Goal: Task Accomplishment & Management: Manage account settings

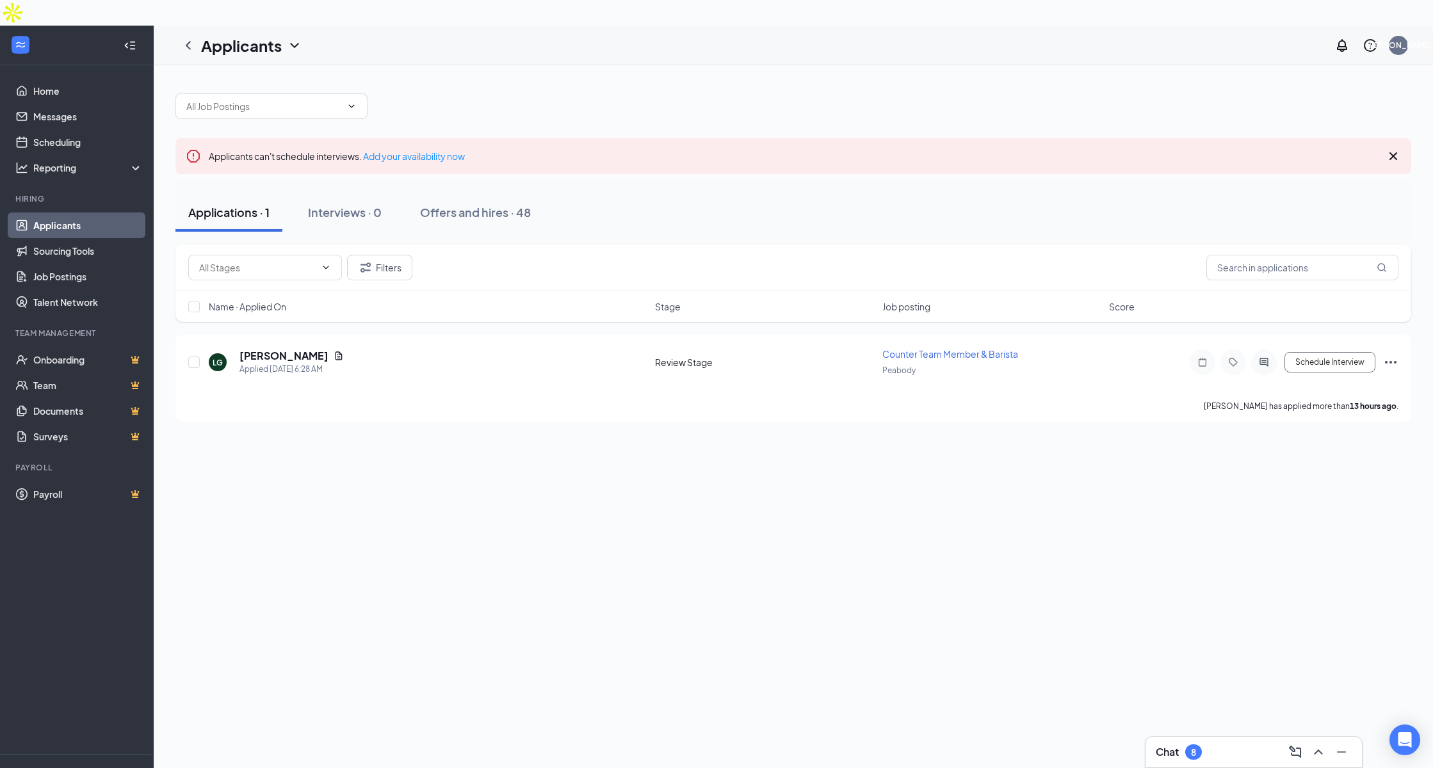
click at [1219, 744] on div "Chat 8" at bounding box center [1253, 752] width 196 height 20
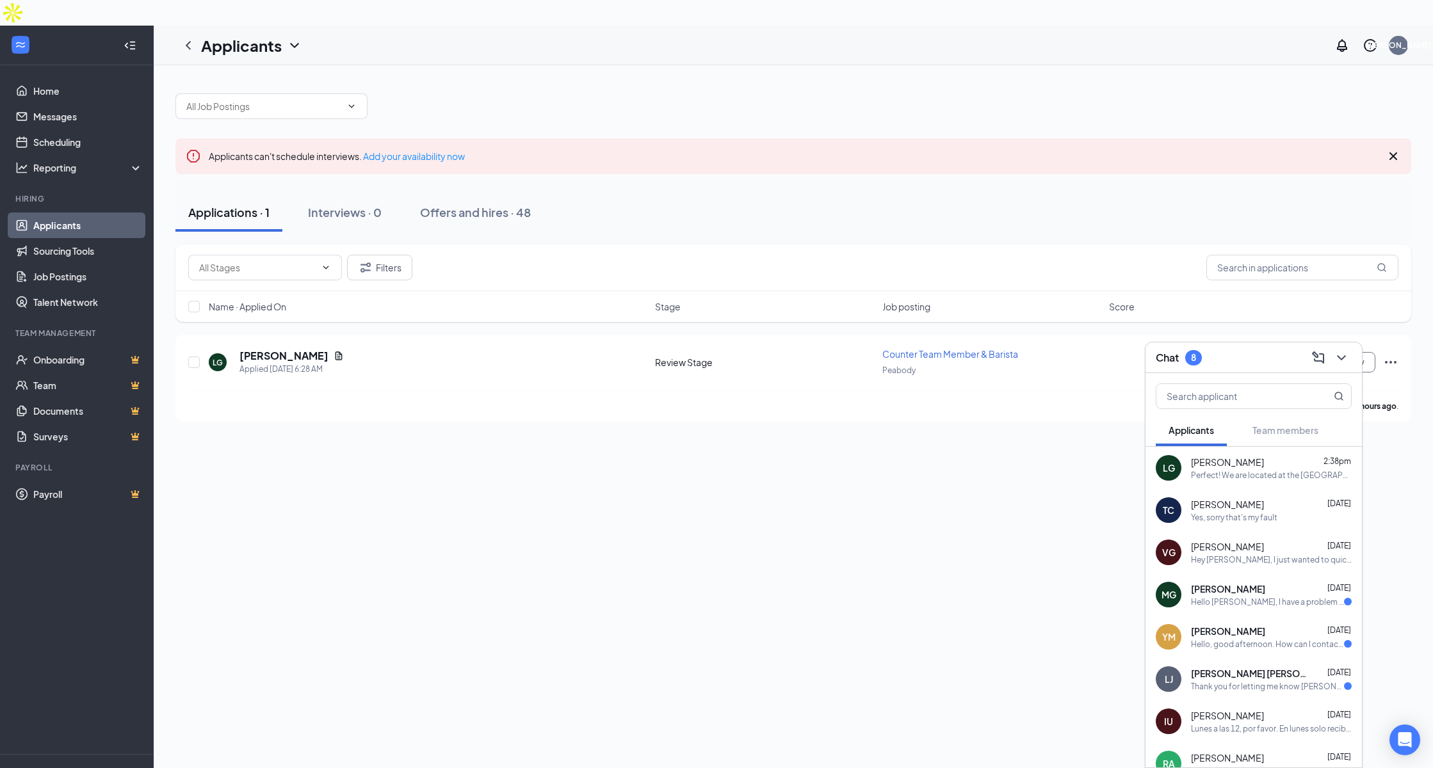
click at [48, 213] on link "Applicants" at bounding box center [87, 226] width 109 height 26
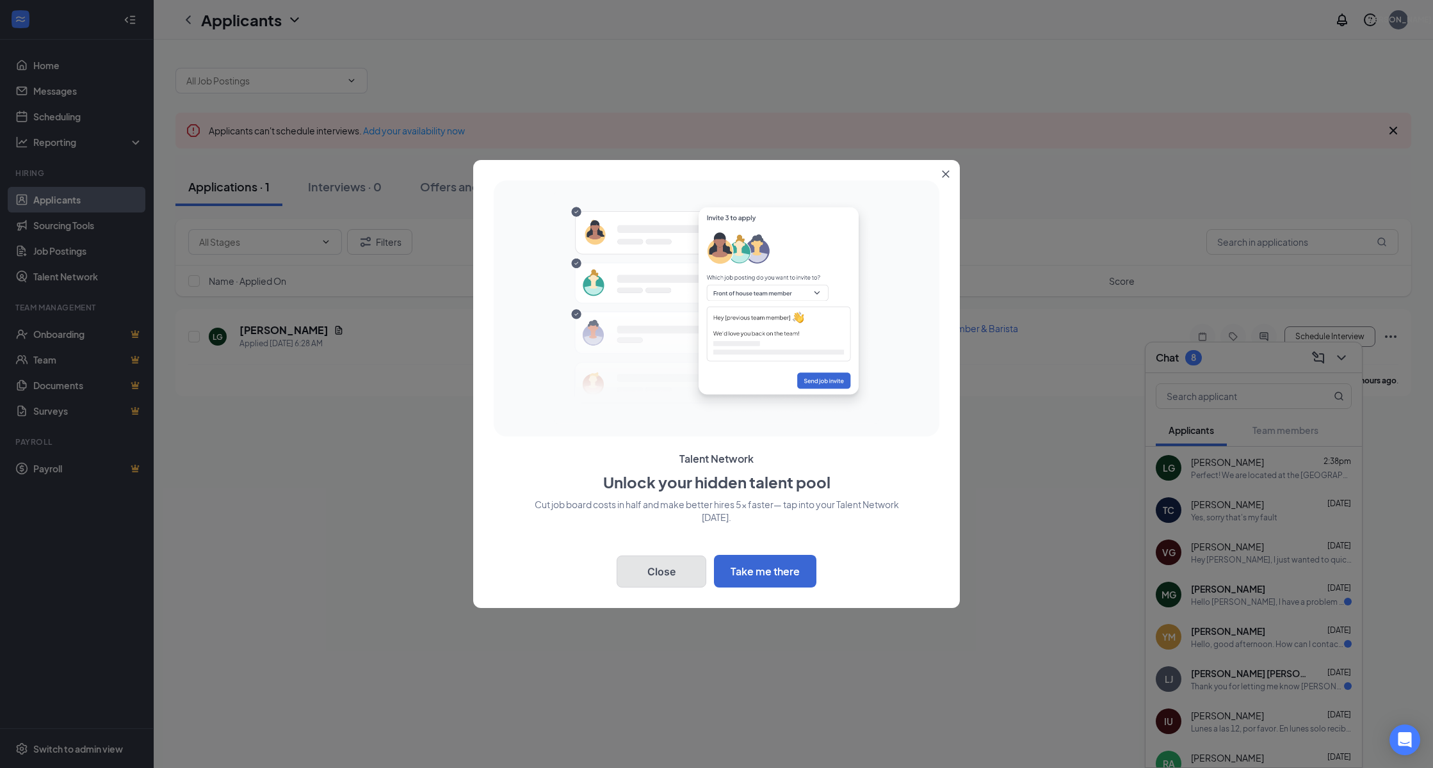
click at [667, 580] on button "Close" at bounding box center [661, 572] width 90 height 32
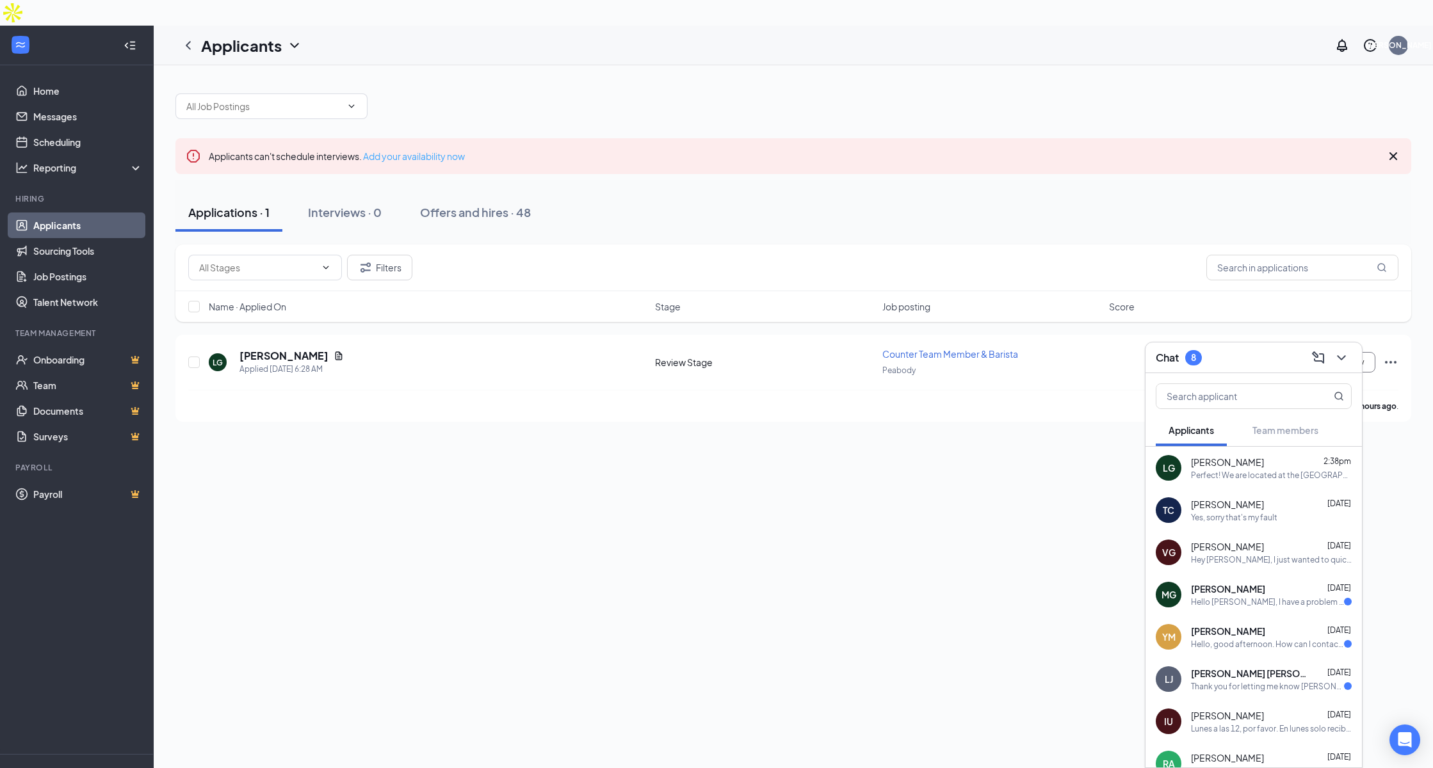
click at [396, 150] on link "Add your availability now" at bounding box center [414, 156] width 102 height 12
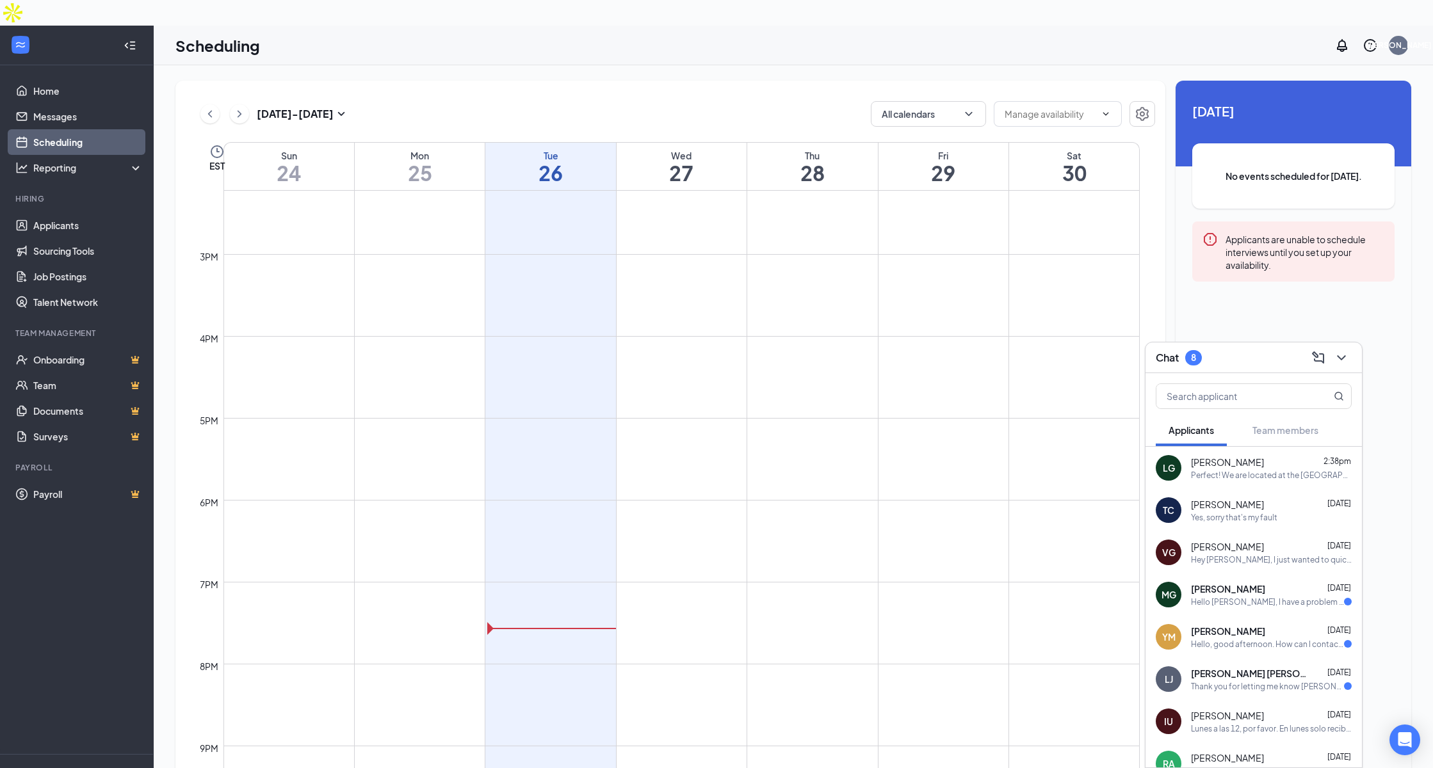
scroll to position [1169, 0]
click at [687, 142] on div "Wed 27" at bounding box center [681, 166] width 130 height 48
click at [682, 162] on h1 "27" at bounding box center [681, 173] width 130 height 22
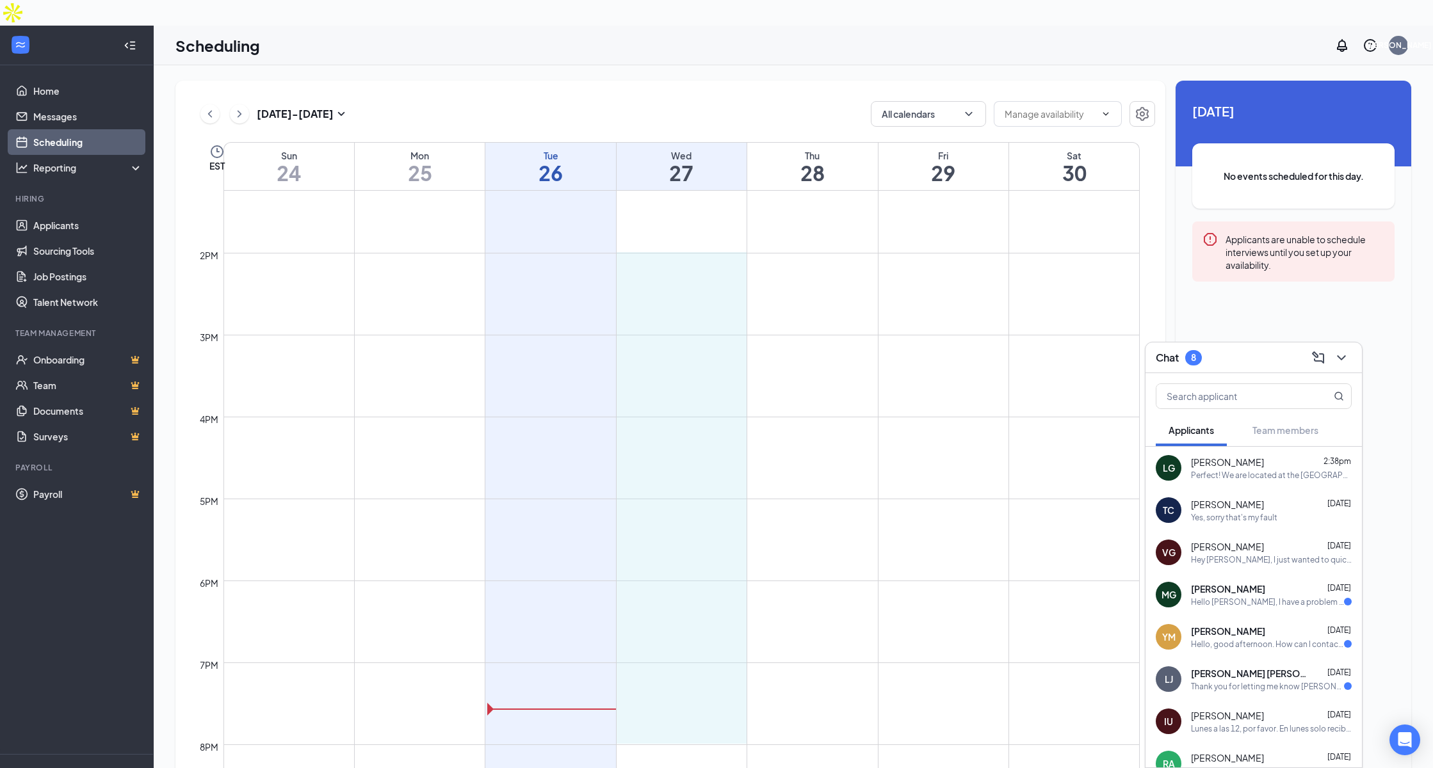
drag, startPoint x: 649, startPoint y: 247, endPoint x: 689, endPoint y: 709, distance: 463.3
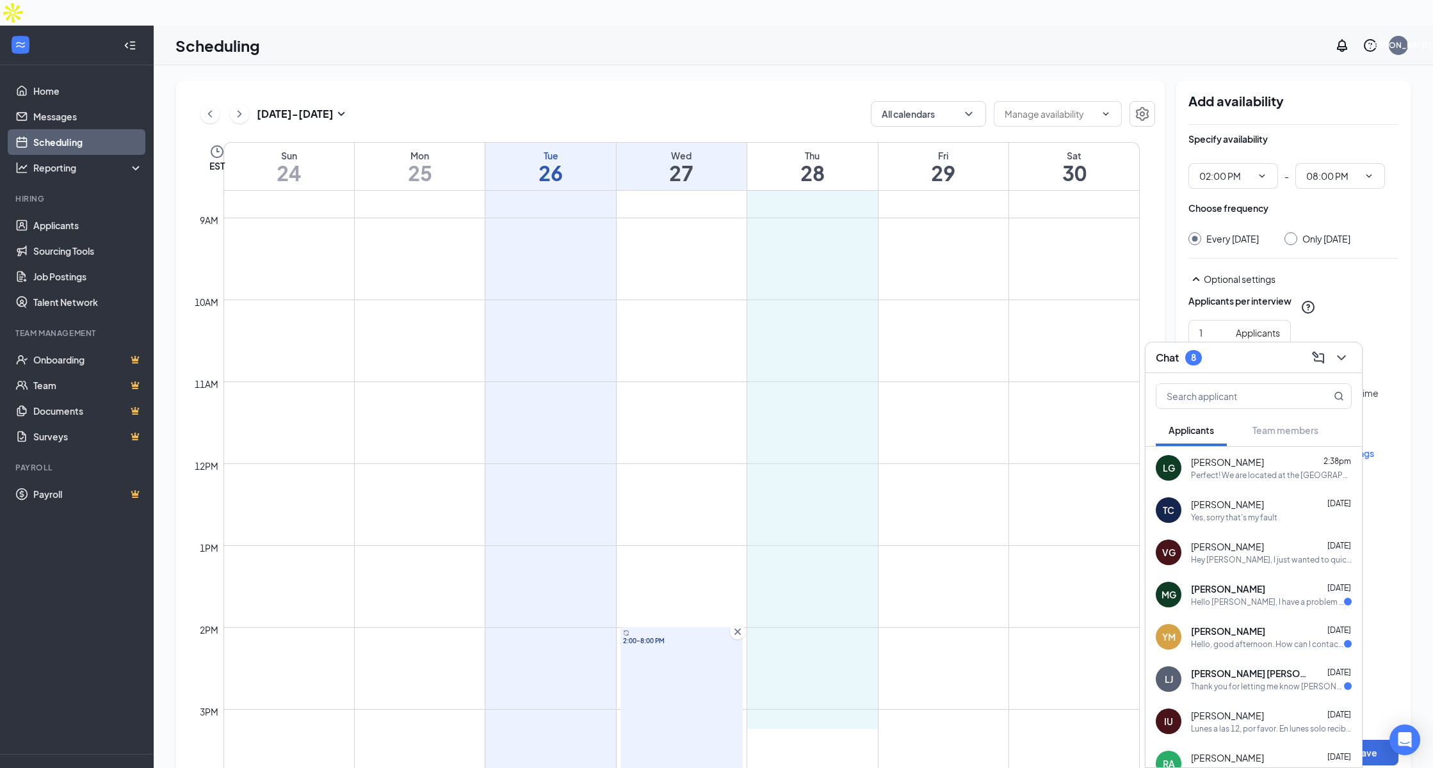
scroll to position [714, 0]
drag, startPoint x: 812, startPoint y: 233, endPoint x: 810, endPoint y: 654, distance: 421.2
click at [1354, 360] on div "Chat 8" at bounding box center [1253, 357] width 216 height 31
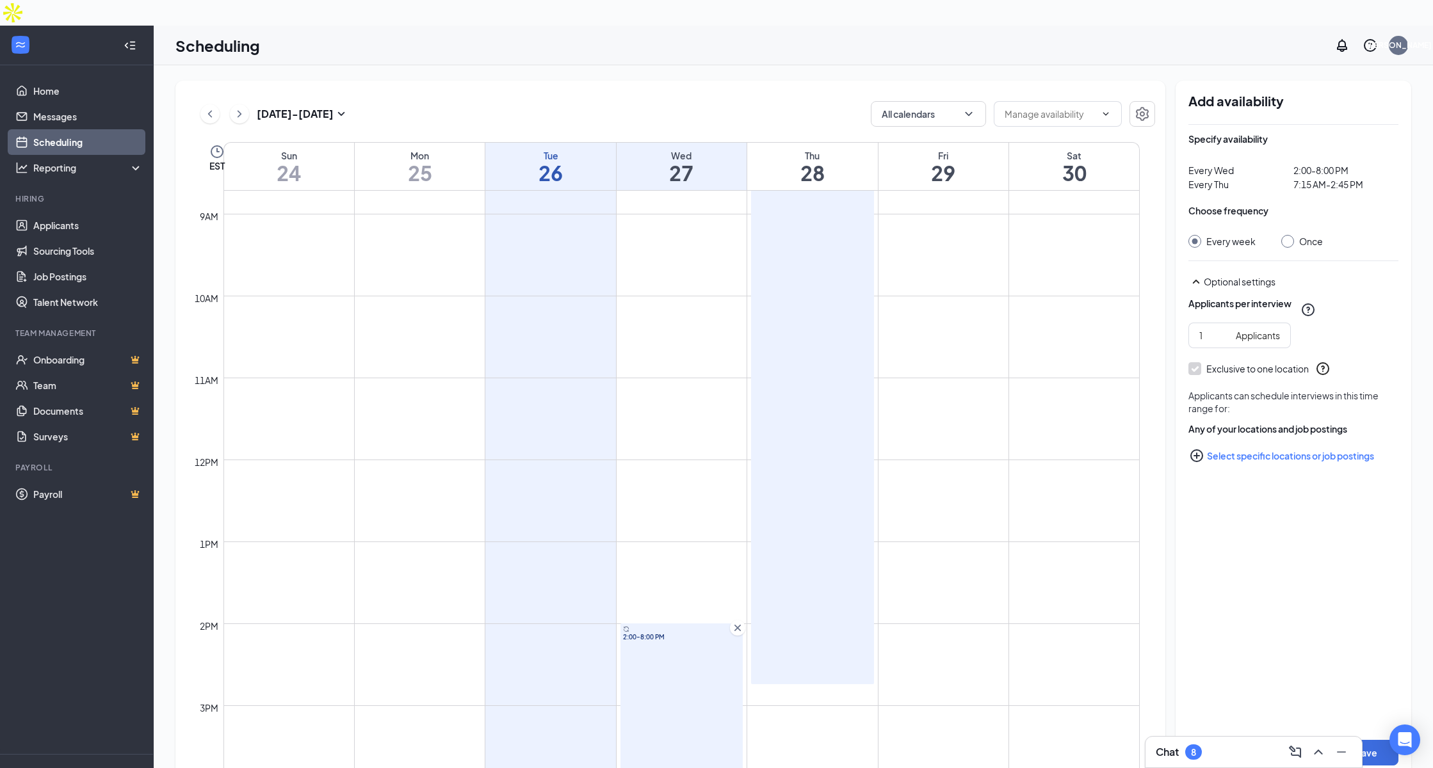
click at [1287, 235] on input "Once" at bounding box center [1285, 239] width 9 height 9
radio input "true"
radio input "false"
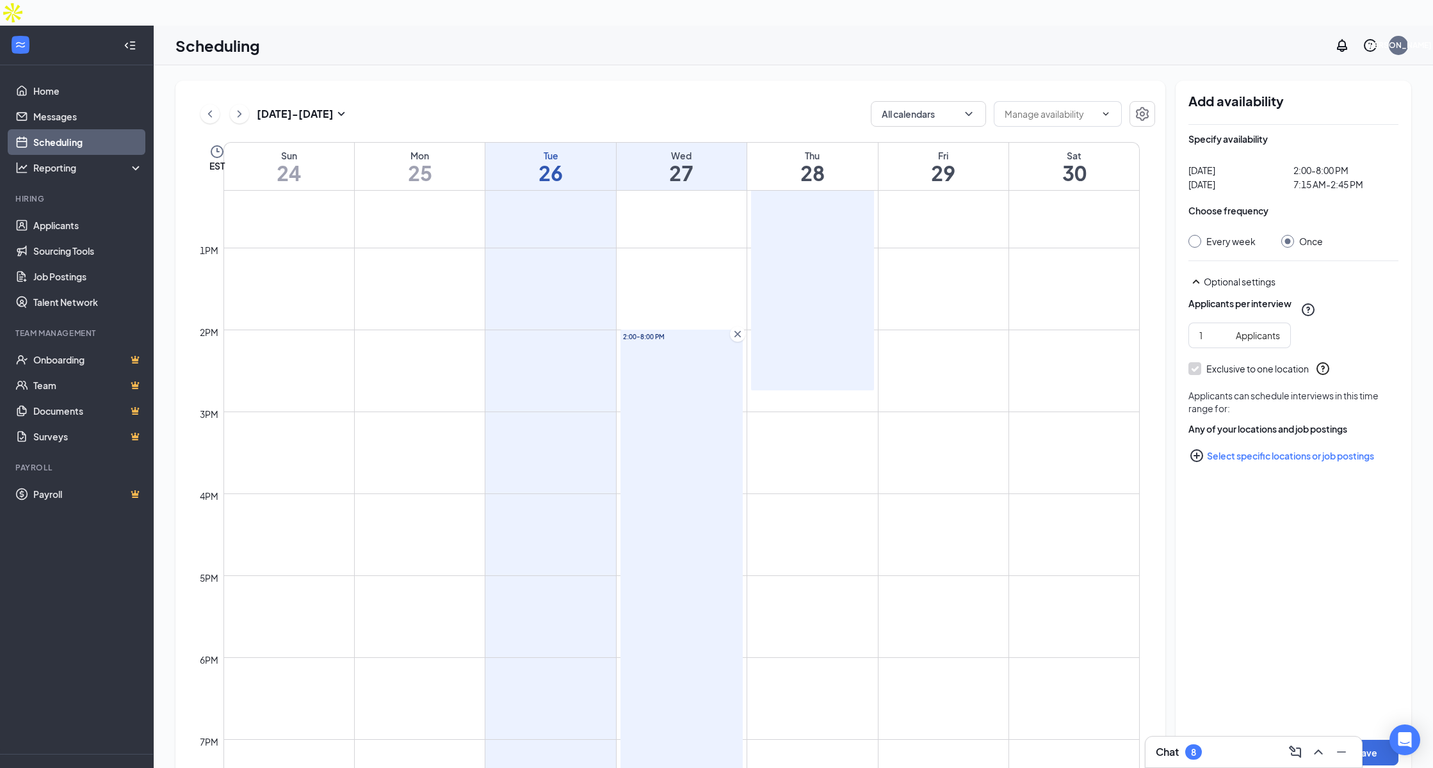
scroll to position [1009, 0]
type input "2"
click at [1228, 328] on input "2" at bounding box center [1214, 335] width 31 height 14
click at [1369, 740] on button "Save" at bounding box center [1366, 753] width 64 height 26
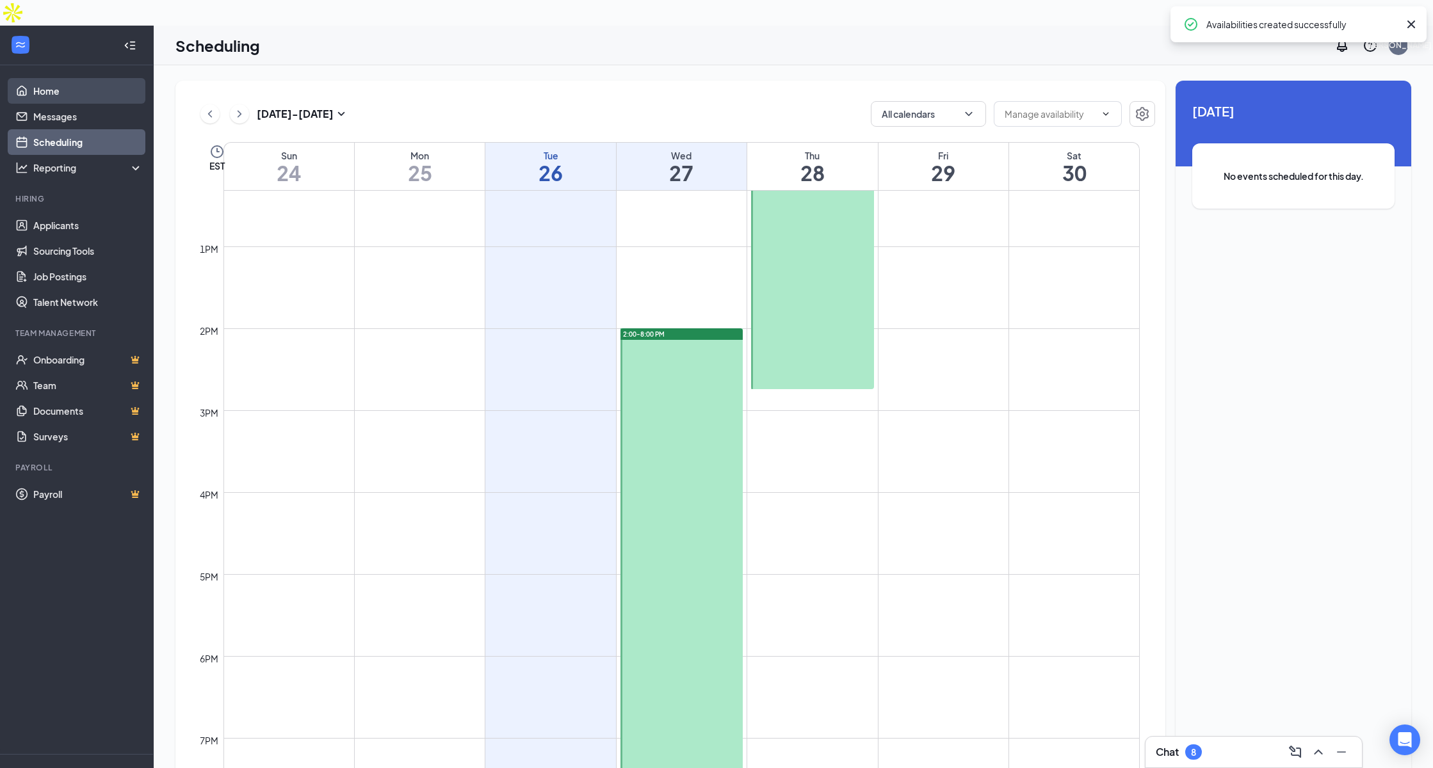
click at [97, 78] on link "Home" at bounding box center [87, 91] width 109 height 26
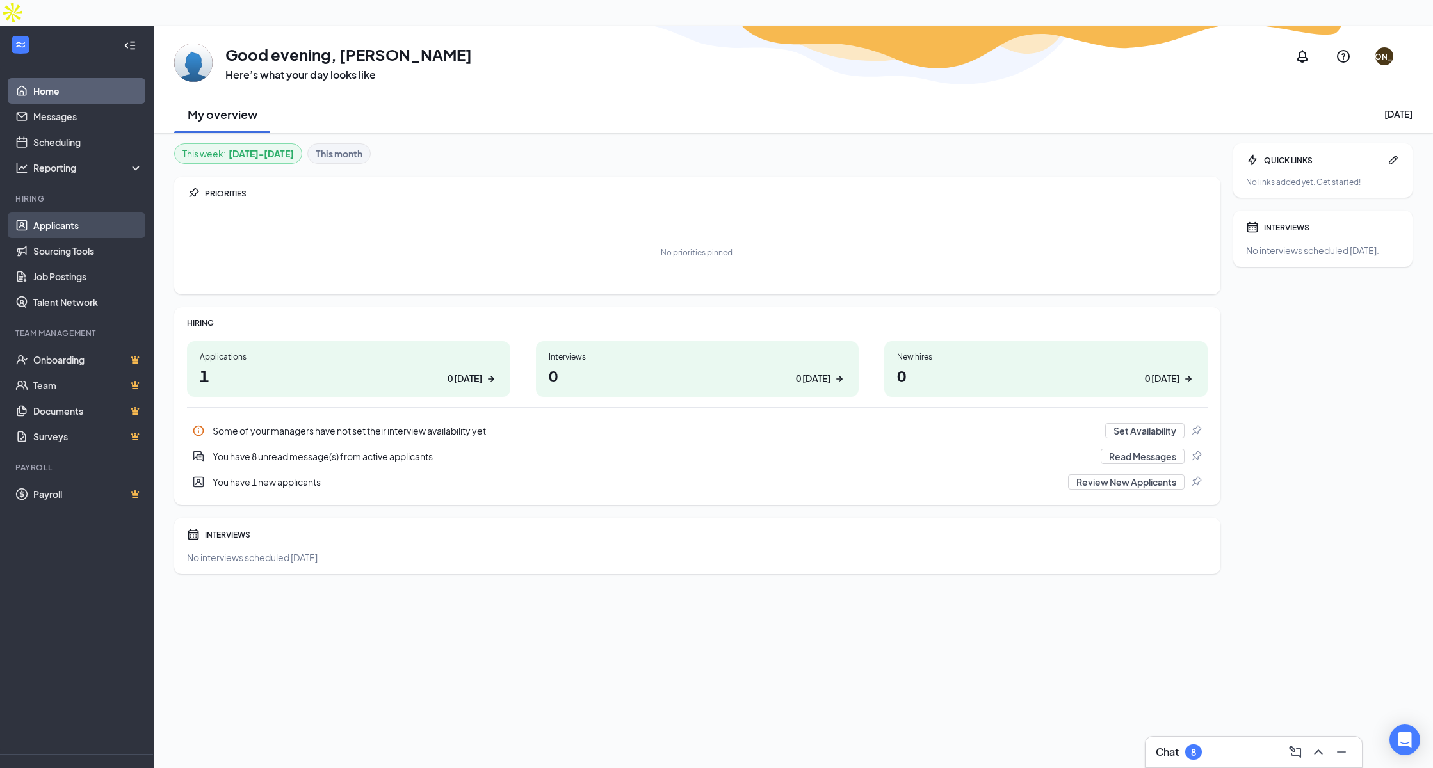
click at [86, 213] on link "Applicants" at bounding box center [87, 226] width 109 height 26
